Goal: Task Accomplishment & Management: Use online tool/utility

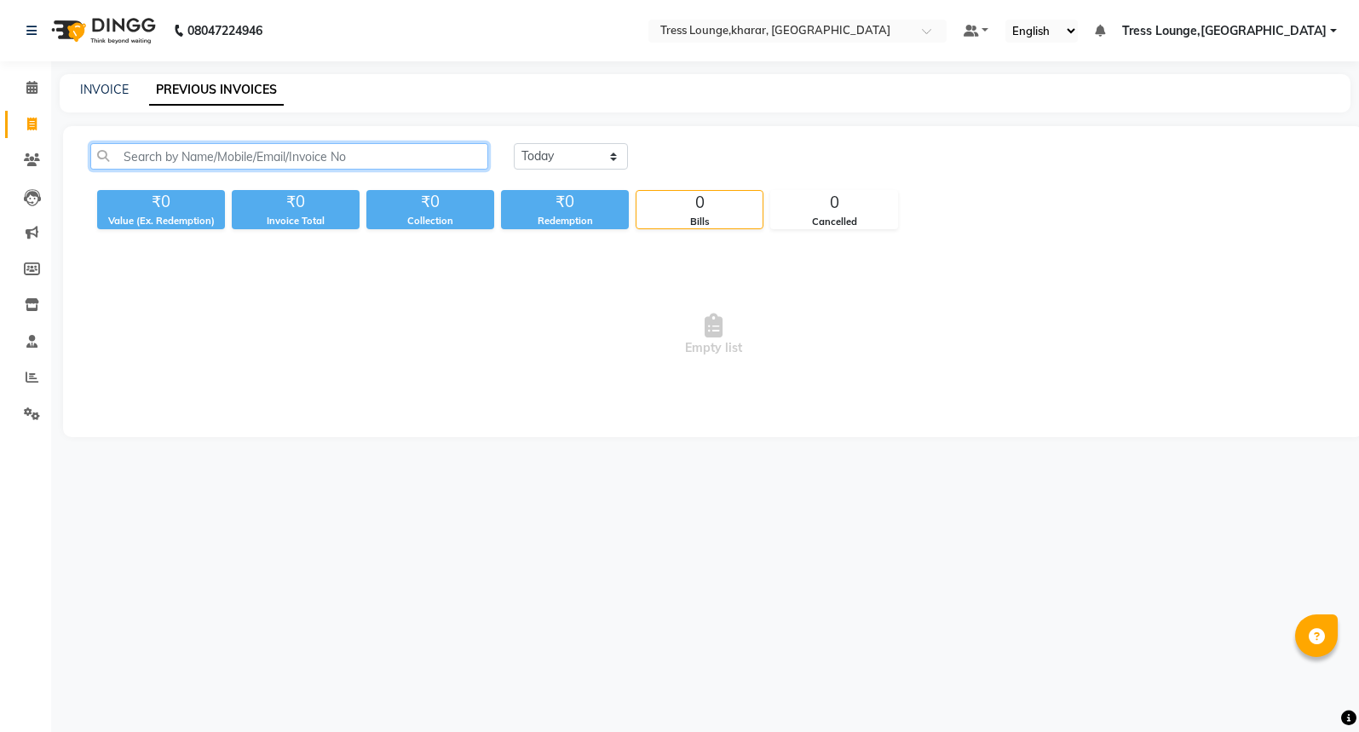
click at [184, 158] on input "text" at bounding box center [289, 156] width 398 height 26
click at [90, 96] on link "INVOICE" at bounding box center [104, 89] width 49 height 15
select select "service"
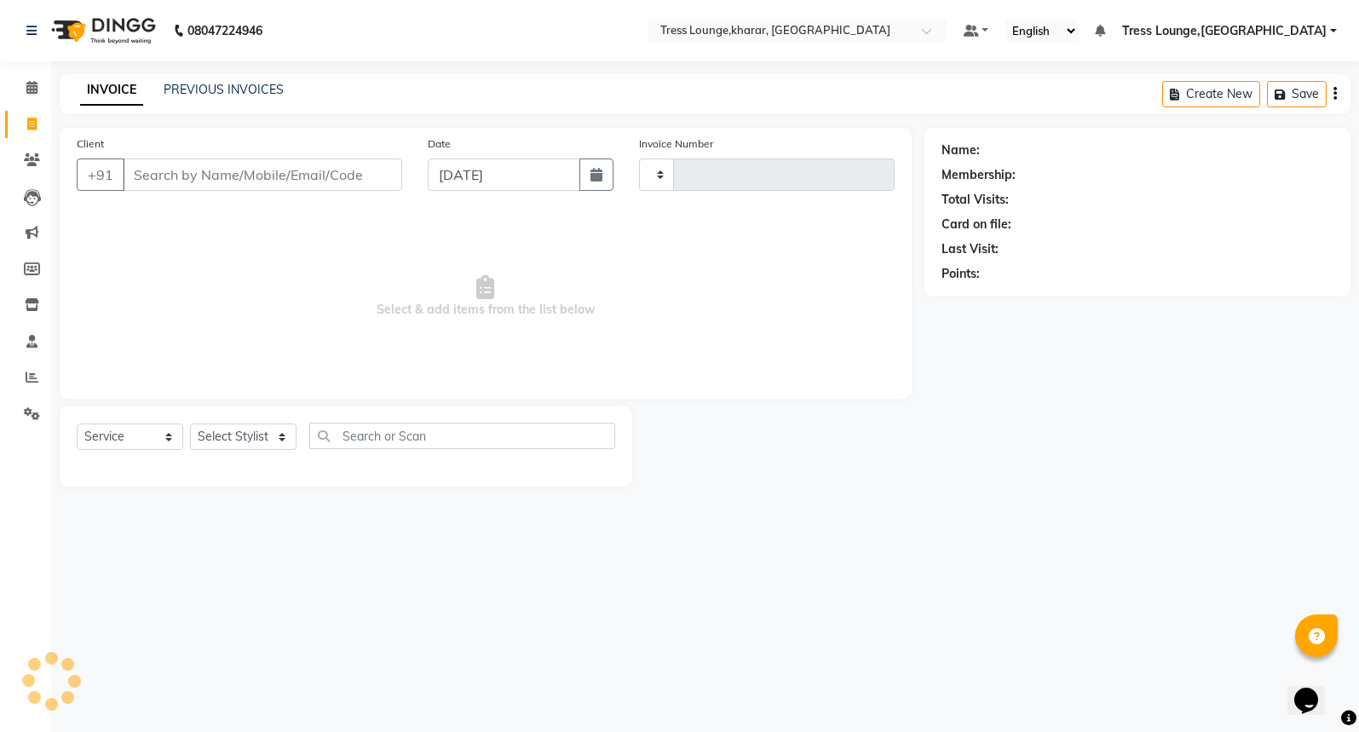
type input "2454"
select select "7078"
